Goal: Information Seeking & Learning: Find specific fact

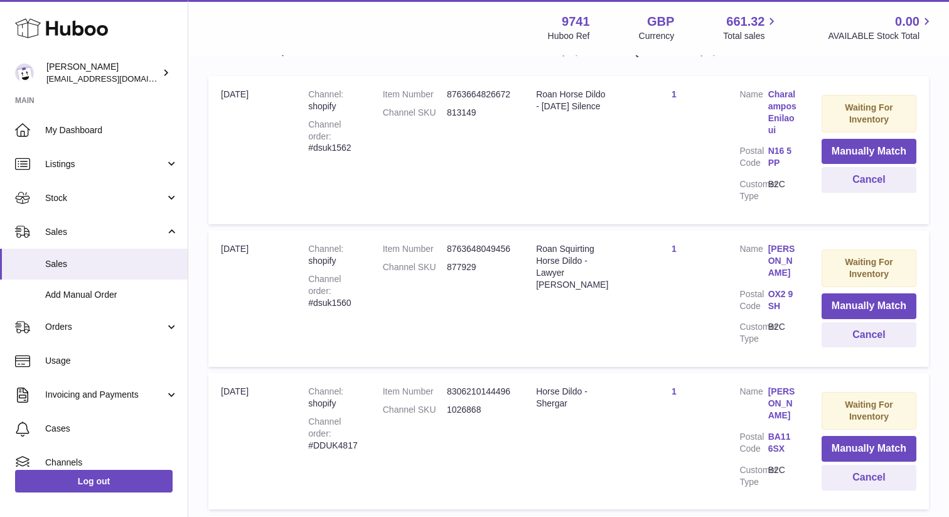
scroll to position [260, 0]
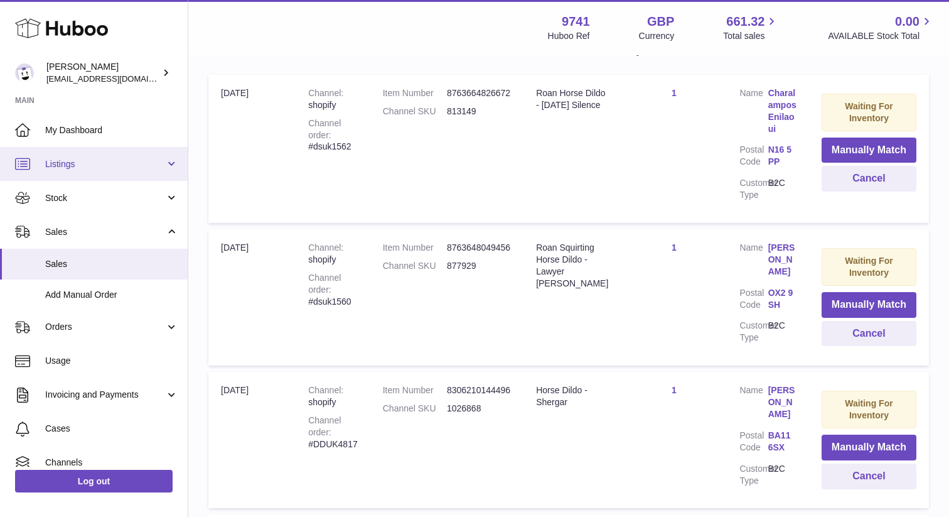
click at [80, 165] on span "Listings" at bounding box center [105, 164] width 120 height 12
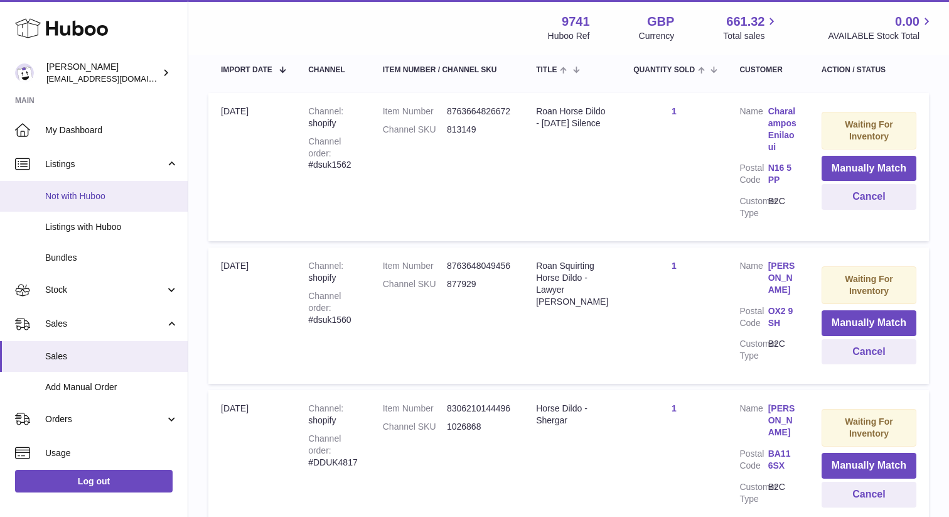
scroll to position [245, 0]
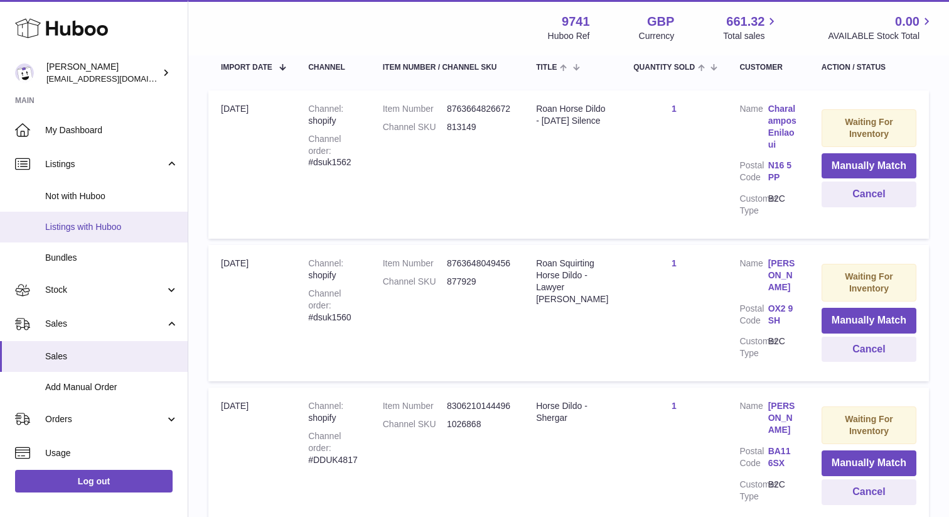
click at [74, 223] on span "Listings with Huboo" at bounding box center [111, 227] width 133 height 12
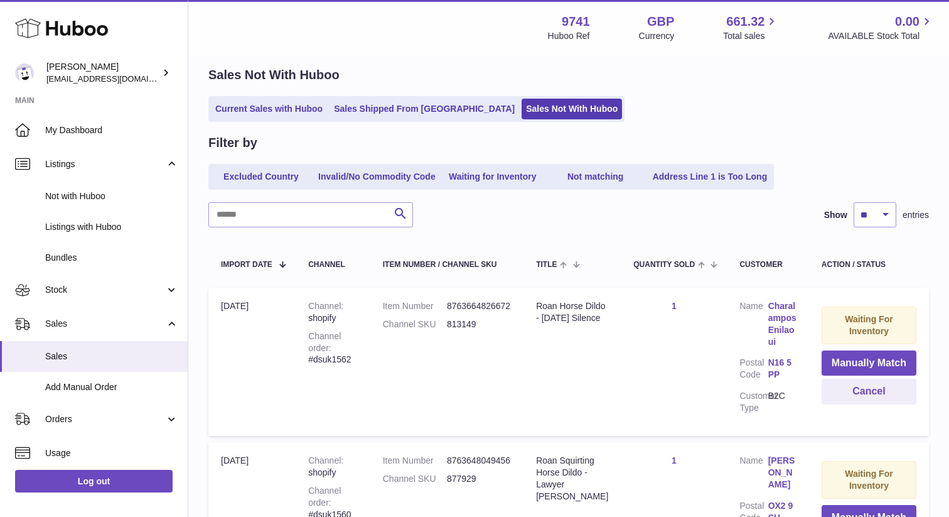
scroll to position [0, 0]
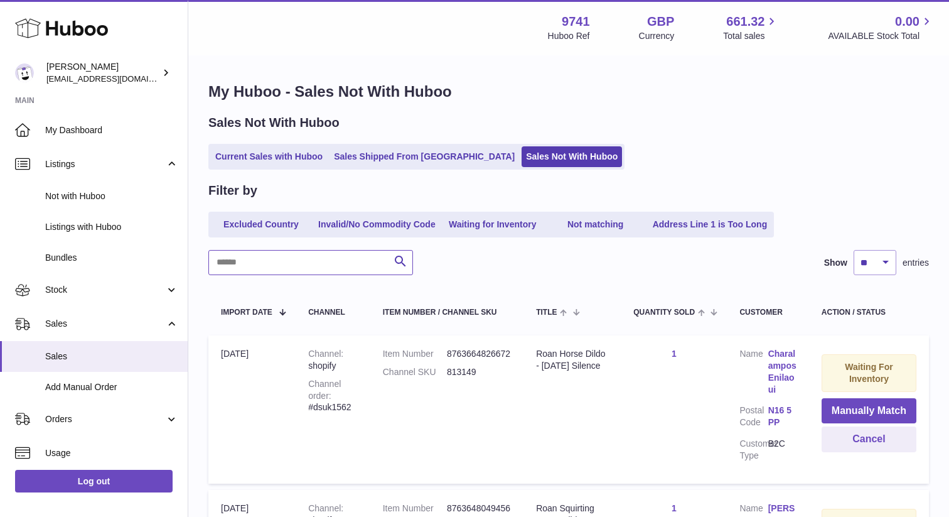
click at [259, 270] on input "text" at bounding box center [310, 262] width 205 height 25
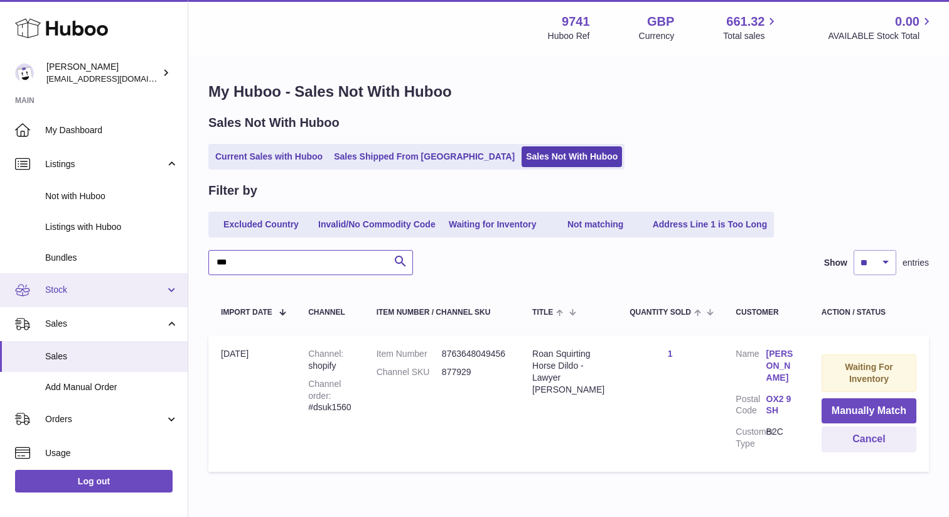
type input "***"
click at [68, 307] on link "Sales" at bounding box center [94, 324] width 188 height 34
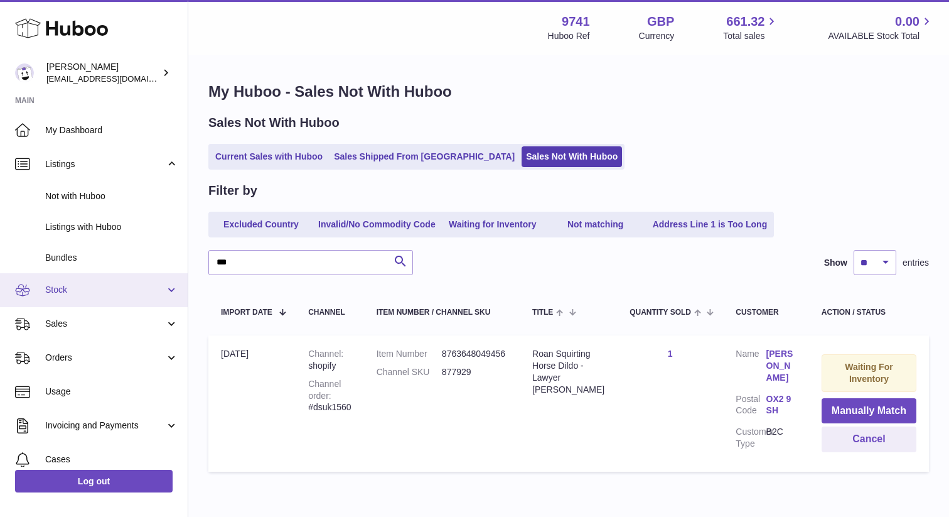
click at [78, 287] on span "Stock" at bounding box center [105, 290] width 120 height 12
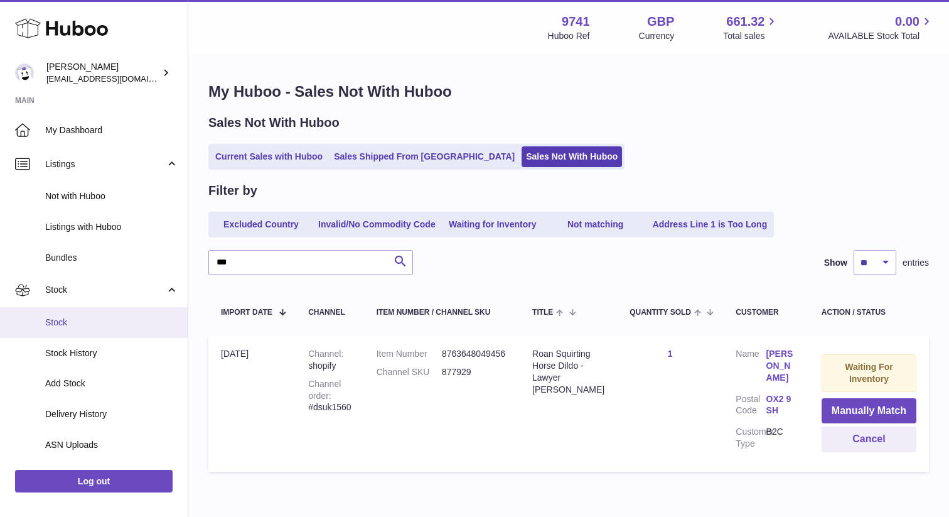
click at [68, 319] on span "Stock" at bounding box center [111, 322] width 133 height 12
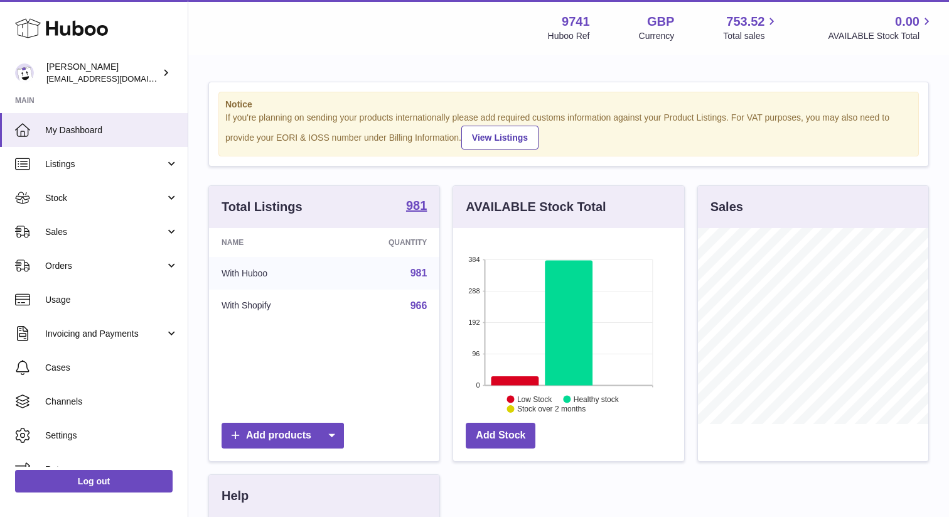
scroll to position [196, 230]
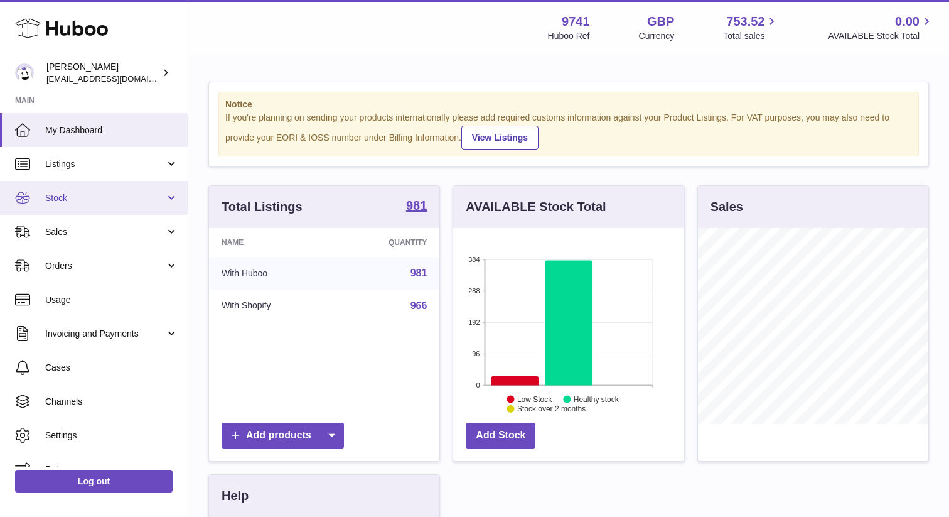
click at [87, 186] on link "Stock" at bounding box center [94, 198] width 188 height 34
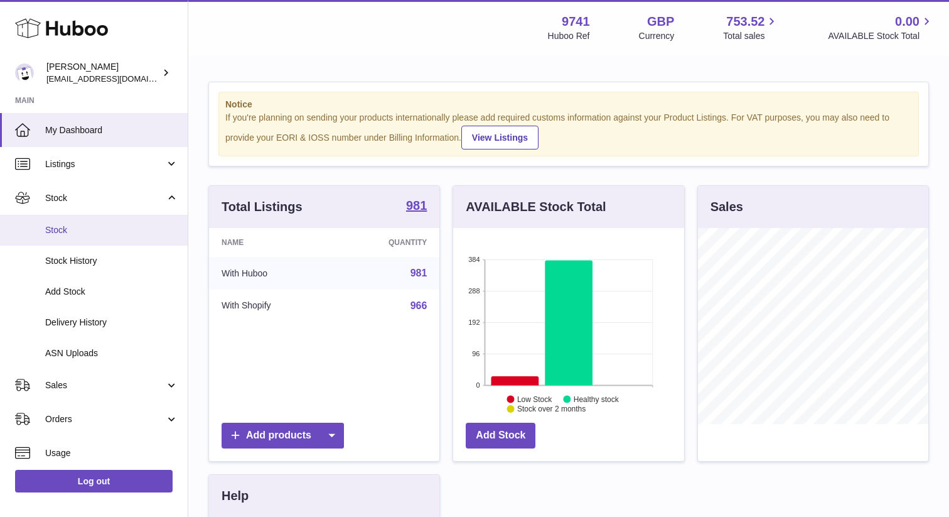
click at [76, 232] on span "Stock" at bounding box center [111, 230] width 133 height 12
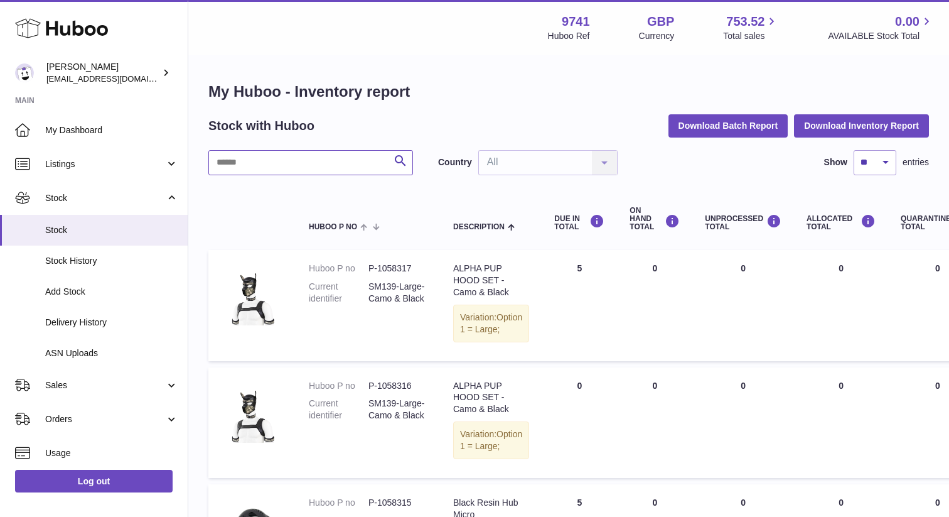
click at [341, 163] on input "text" at bounding box center [310, 162] width 205 height 25
paste input "******"
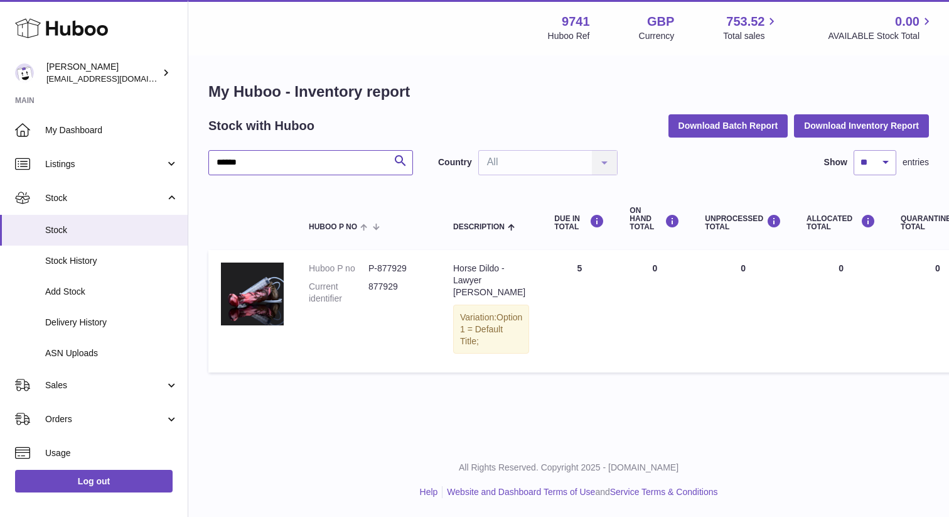
drag, startPoint x: 257, startPoint y: 166, endPoint x: 198, endPoint y: 163, distance: 58.5
click at [198, 164] on div "My Huboo - Inventory report Stock with Huboo Download Batch Report Download Inv…" at bounding box center [568, 229] width 761 height 347
paste input "text"
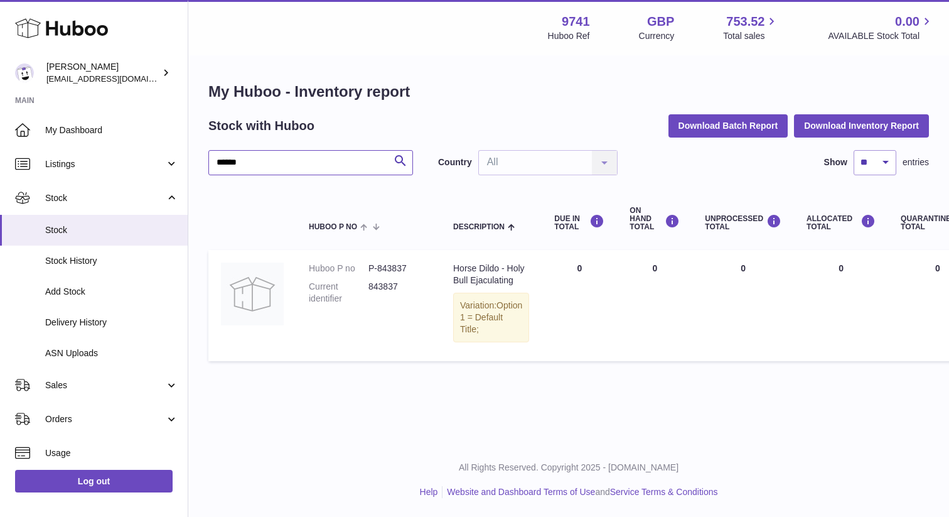
drag, startPoint x: 276, startPoint y: 163, endPoint x: 213, endPoint y: 158, distance: 63.0
click at [213, 158] on input "******" at bounding box center [310, 162] width 205 height 25
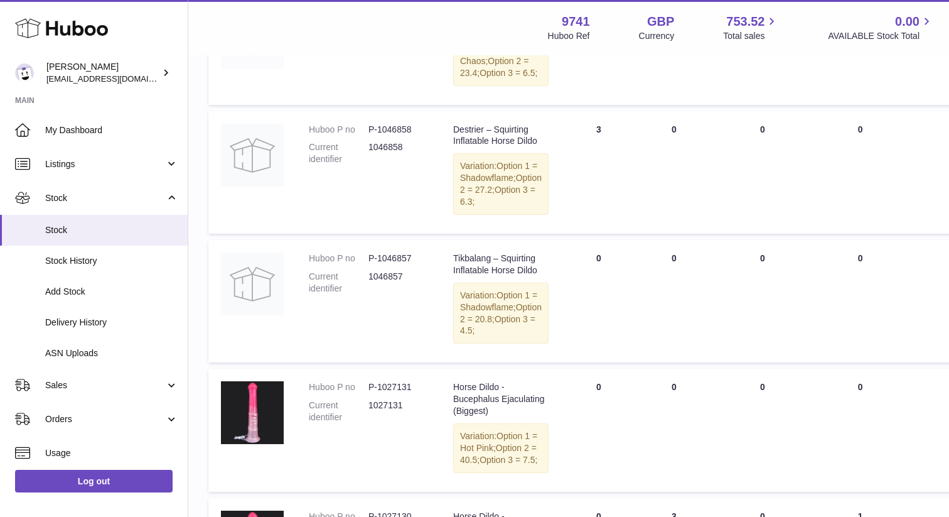
scroll to position [257, 0]
type input "**********"
drag, startPoint x: 407, startPoint y: 193, endPoint x: 370, endPoint y: 195, distance: 37.1
click at [370, 164] on dd "1046858" at bounding box center [398, 153] width 60 height 24
copy dd "1046858"
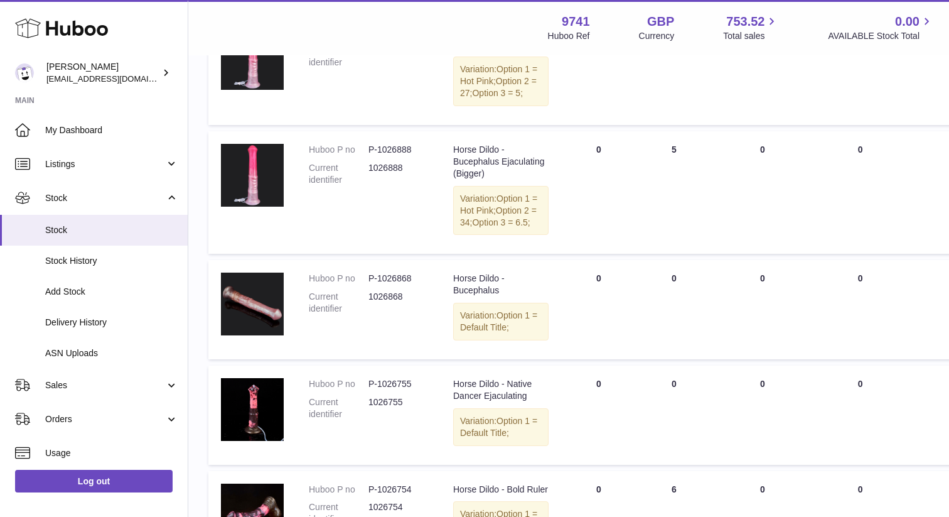
scroll to position [742, 0]
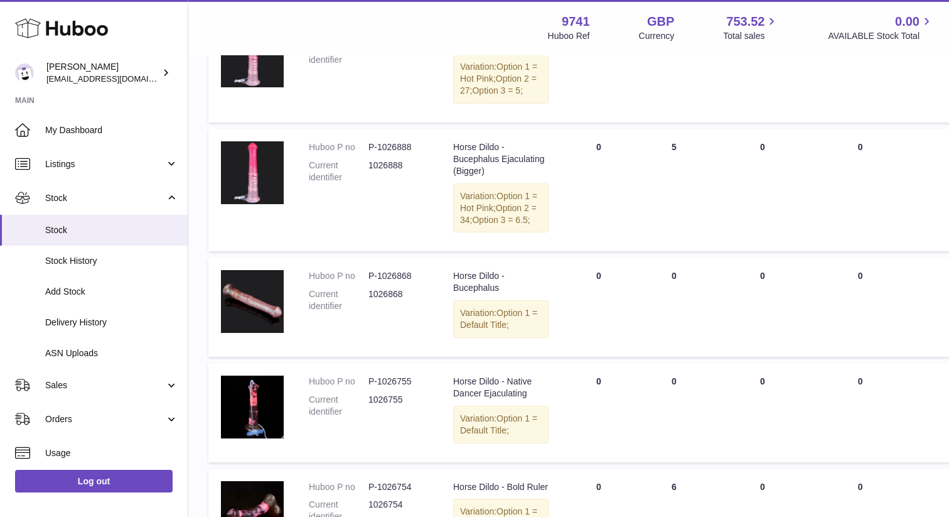
drag, startPoint x: 407, startPoint y: 241, endPoint x: 372, endPoint y: 240, distance: 35.2
click at [372, 67] on dd "1027130" at bounding box center [398, 55] width 60 height 24
copy dd "1027130"
drag, startPoint x: 405, startPoint y: 389, endPoint x: 370, endPoint y: 391, distance: 34.6
click at [370, 183] on dd "1026888" at bounding box center [398, 171] width 60 height 24
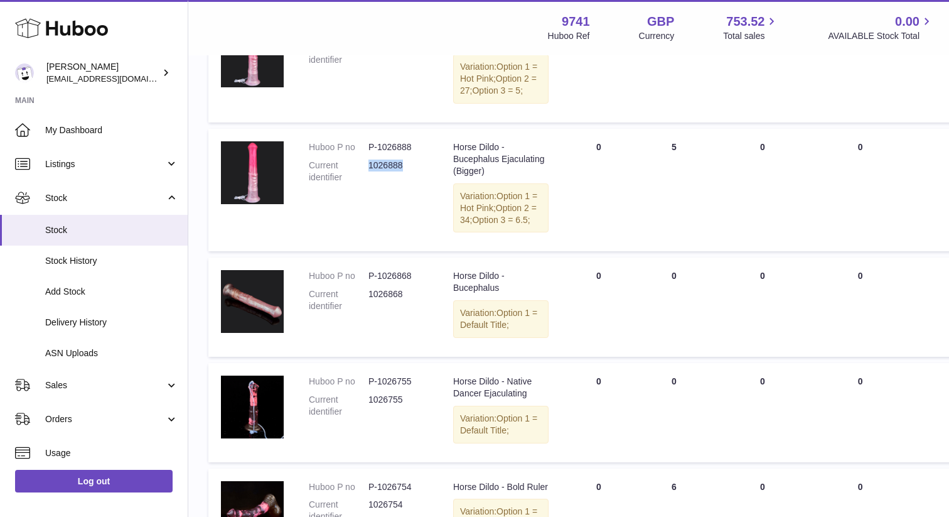
copy dd "1026888"
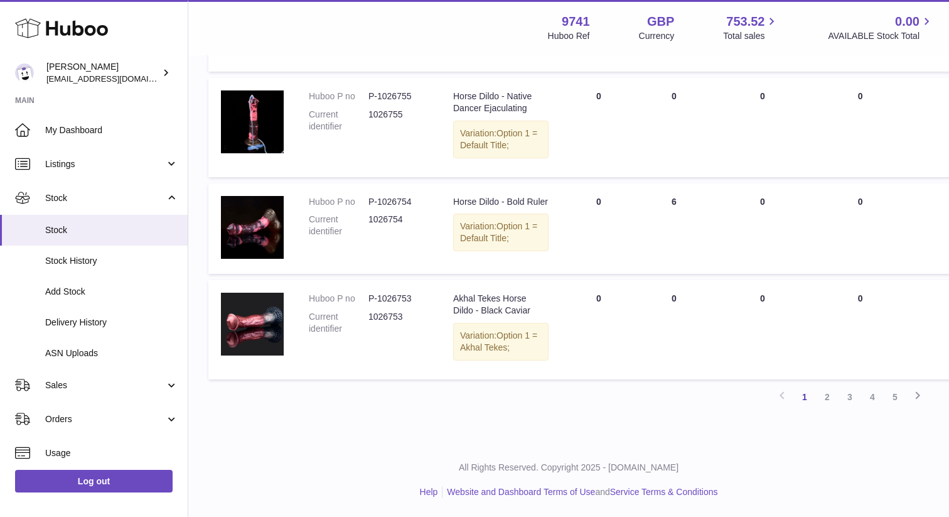
scroll to position [1296, 0]
click at [826, 408] on link "2" at bounding box center [827, 396] width 23 height 23
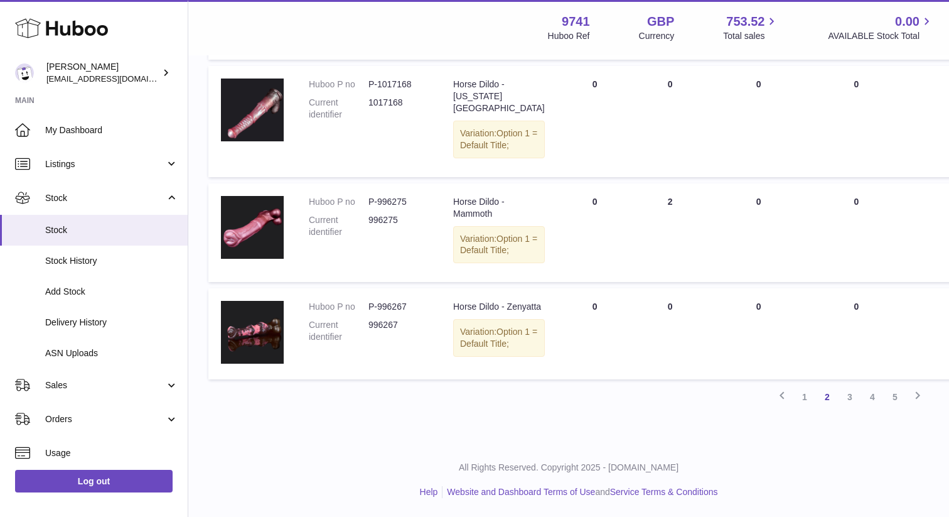
scroll to position [1179, 0]
click at [854, 408] on link "3" at bounding box center [850, 396] width 23 height 23
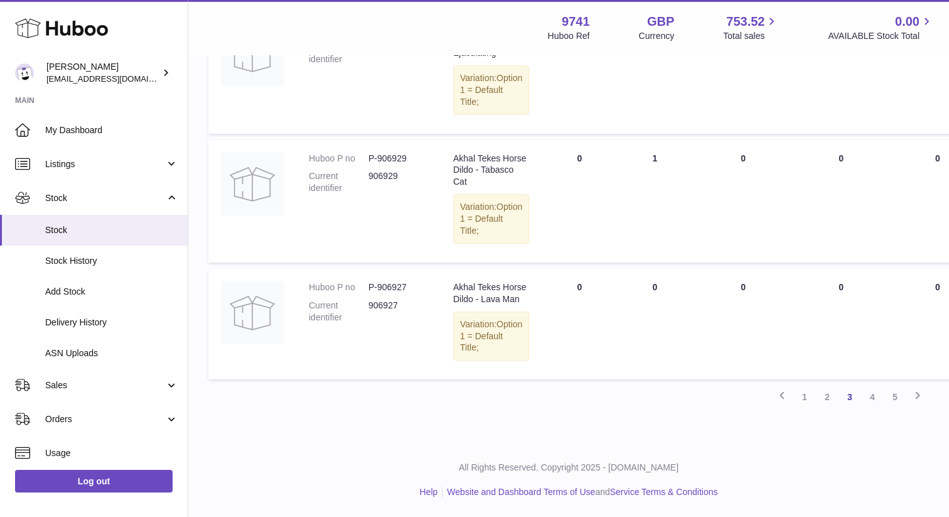
scroll to position [1195, 0]
click at [876, 408] on link "4" at bounding box center [872, 396] width 23 height 23
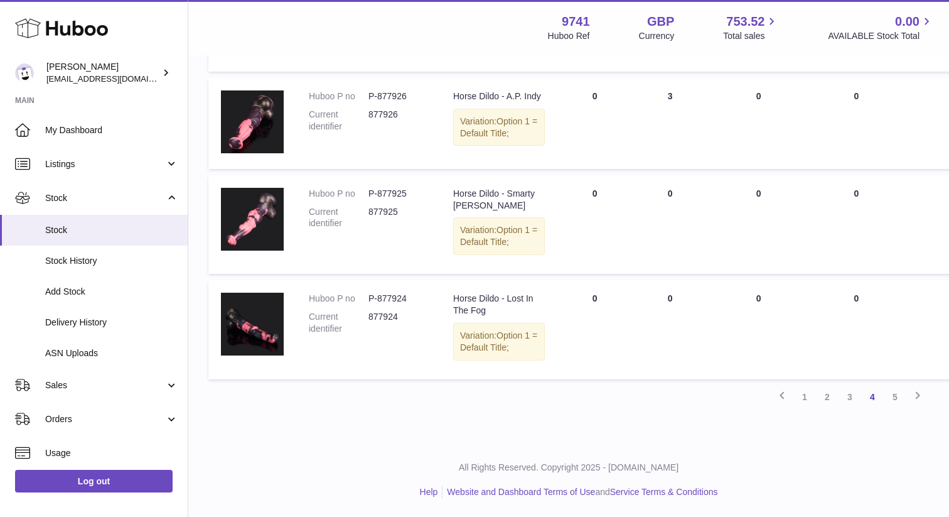
scroll to position [1248, 0]
click at [896, 395] on link "5" at bounding box center [895, 396] width 23 height 23
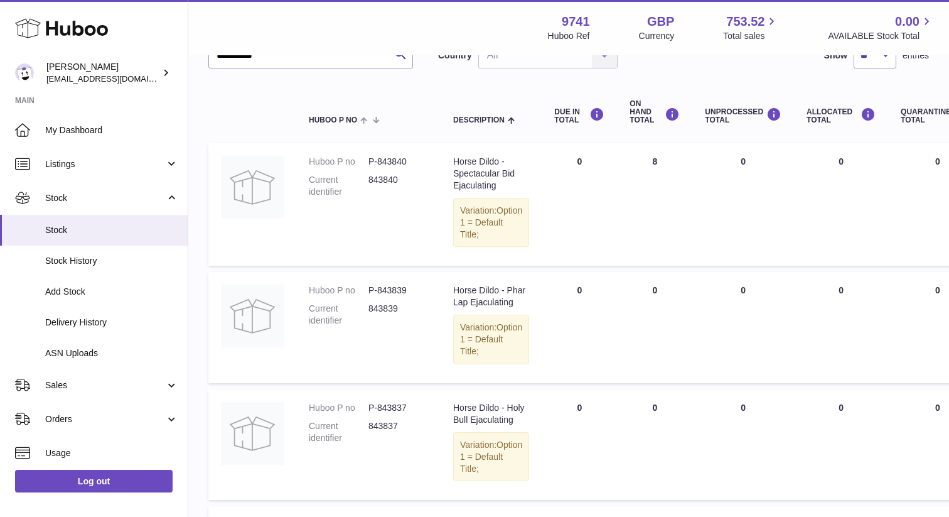
scroll to position [109, 0]
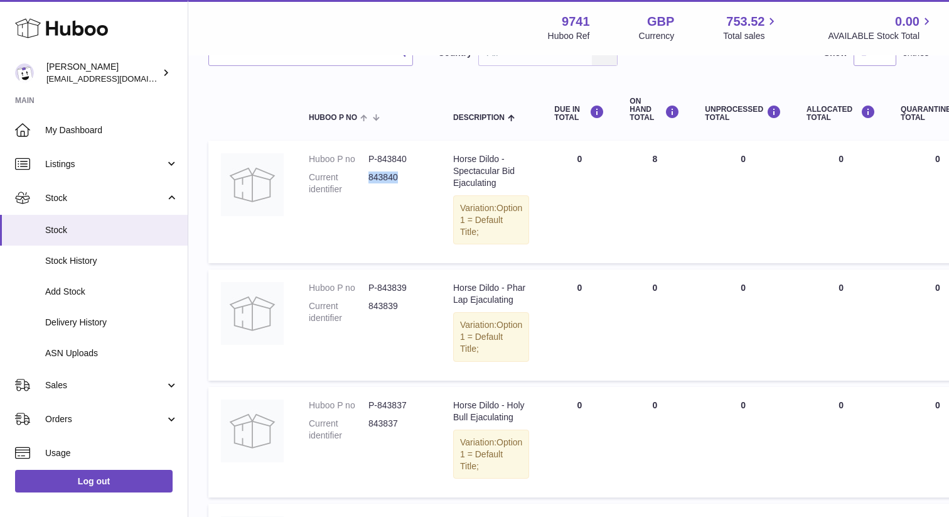
drag, startPoint x: 407, startPoint y: 180, endPoint x: 369, endPoint y: 178, distance: 38.3
click at [369, 178] on dd "843840" at bounding box center [398, 183] width 60 height 24
copy dd "843840"
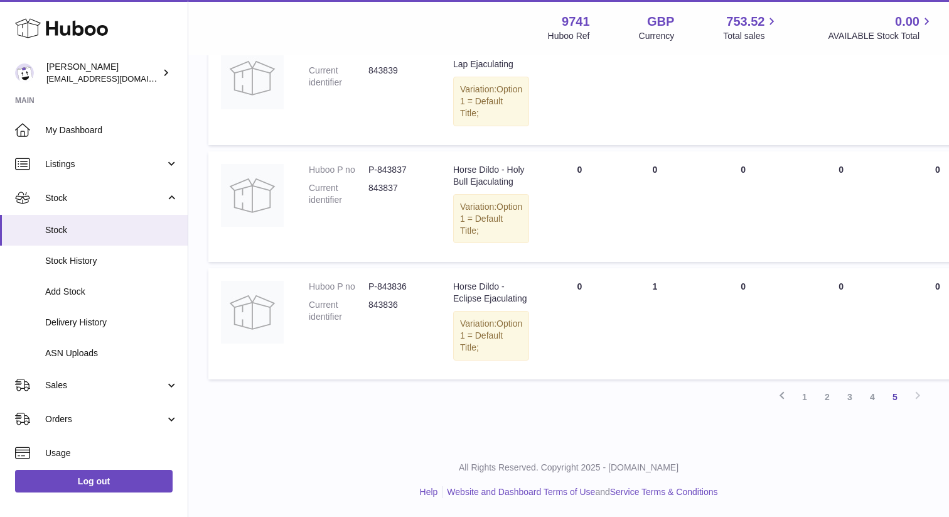
scroll to position [427, 0]
drag, startPoint x: 404, startPoint y: 279, endPoint x: 370, endPoint y: 279, distance: 33.9
click at [370, 299] on dd "843836" at bounding box center [398, 311] width 60 height 24
copy dd "843836"
